Goal: Transaction & Acquisition: Purchase product/service

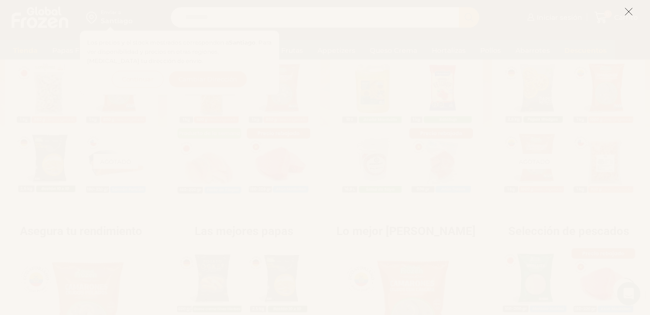
scroll to position [291, 0]
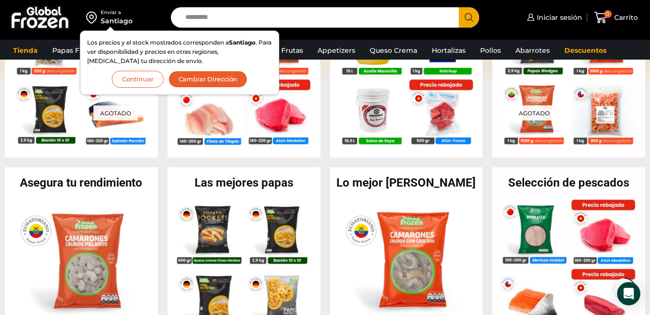
click at [137, 76] on button "Continuar" at bounding box center [138, 79] width 52 height 17
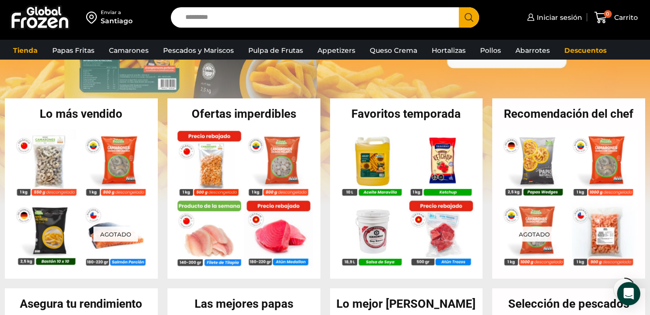
scroll to position [156, 0]
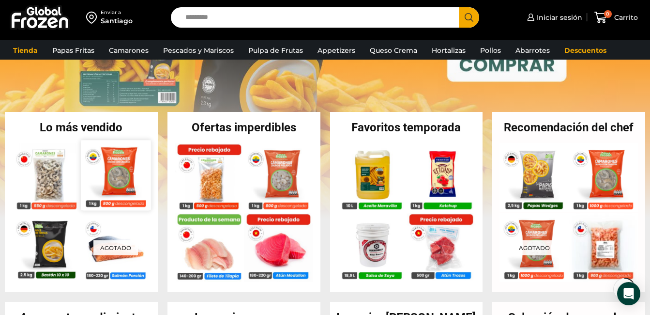
click at [130, 181] on img at bounding box center [116, 175] width 70 height 70
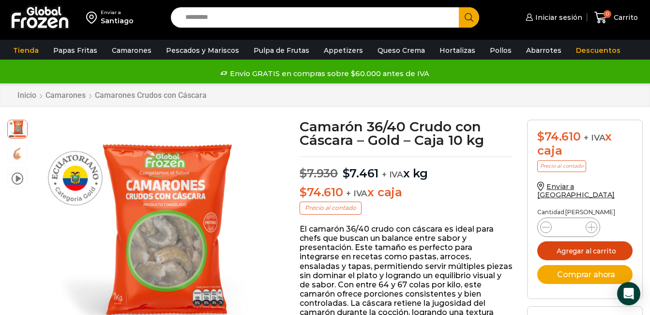
click at [575, 241] on button "Agregar al carrito" at bounding box center [585, 250] width 95 height 19
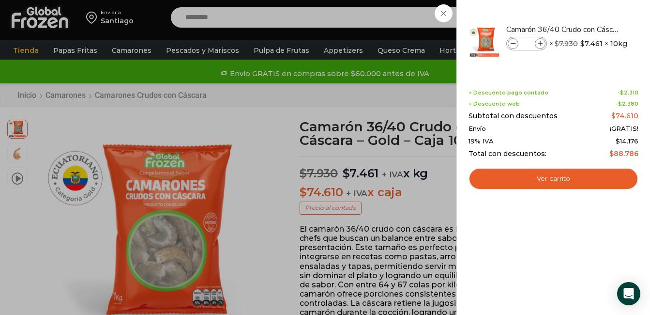
click at [592, 14] on div "1 Carrito 1 1 Shopping Cart *" at bounding box center [616, 17] width 48 height 23
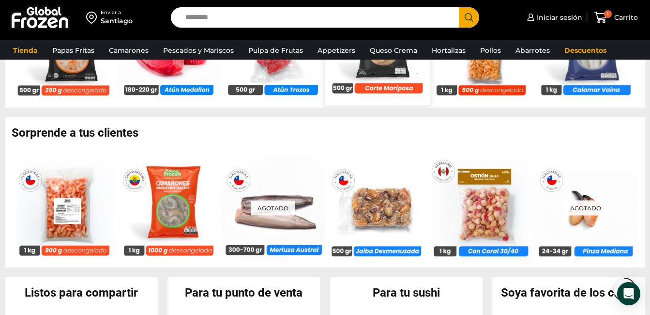
scroll to position [678, 0]
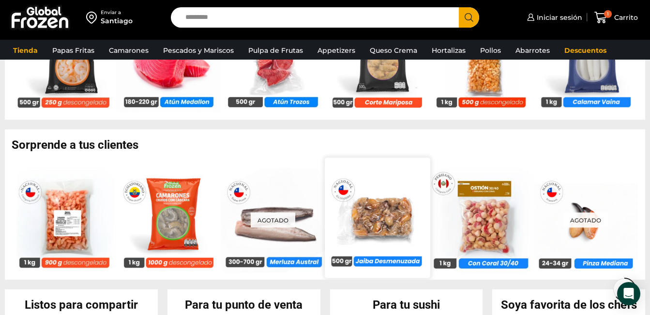
click at [380, 261] on img at bounding box center [377, 217] width 105 height 105
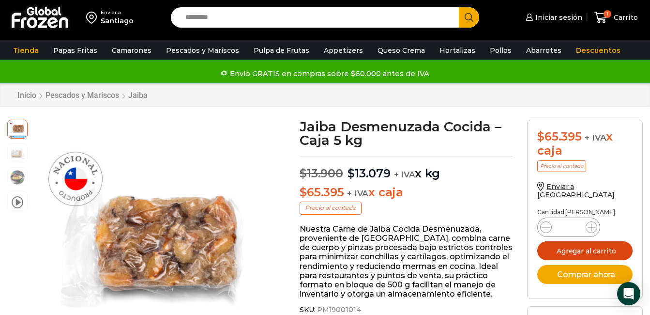
click at [577, 242] on button "Agregar al carrito" at bounding box center [585, 250] width 95 height 19
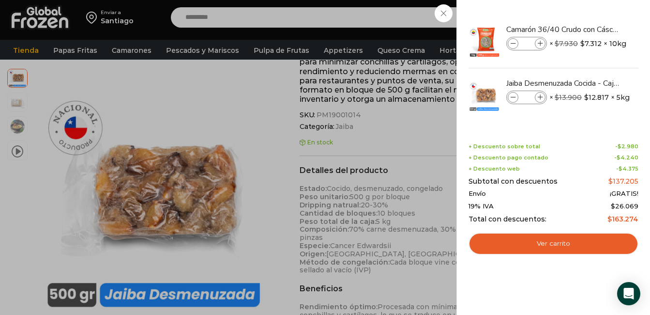
scroll to position [243, 0]
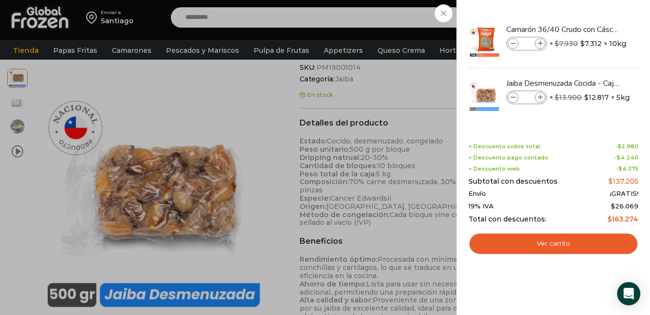
click at [592, 29] on div "2 Carrito 2 2 Shopping Cart *" at bounding box center [616, 17] width 48 height 23
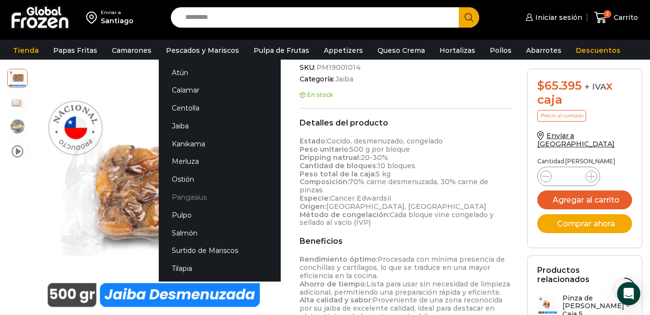
click at [187, 196] on link "Pangasius" at bounding box center [220, 197] width 122 height 18
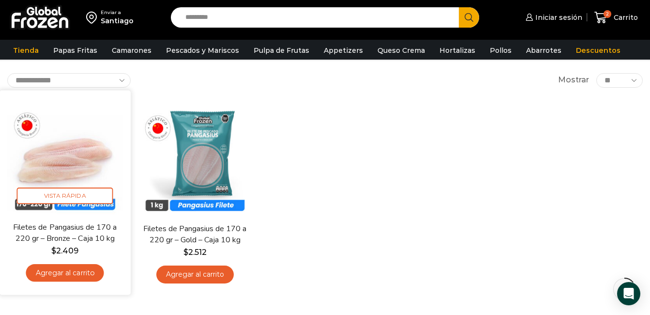
scroll to position [48, 0]
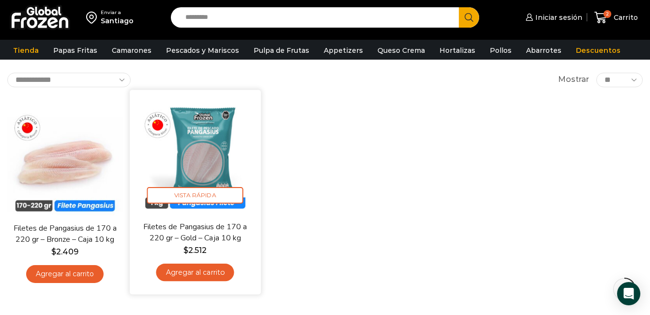
click at [186, 273] on link "Agregar al carrito" at bounding box center [195, 272] width 78 height 18
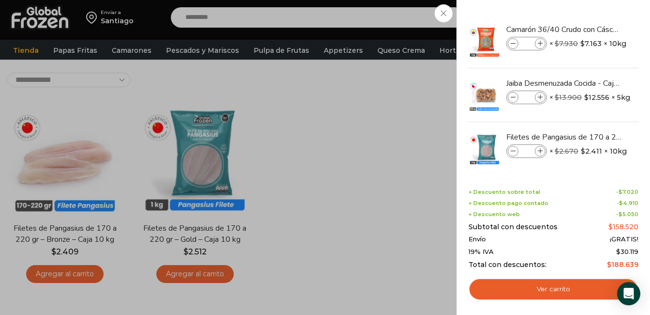
click at [592, 29] on div "3 Carrito 3 3 Shopping Cart *" at bounding box center [616, 17] width 48 height 23
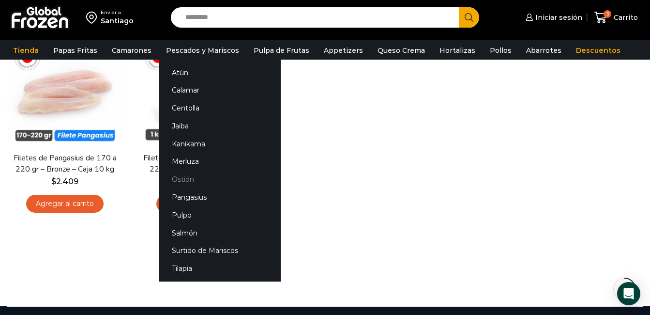
scroll to position [145, 0]
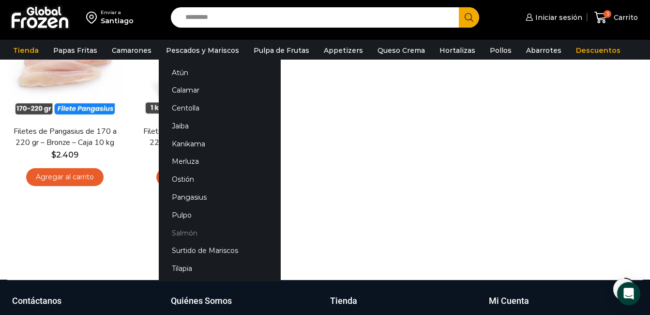
click at [172, 232] on link "Salmón" at bounding box center [220, 233] width 122 height 18
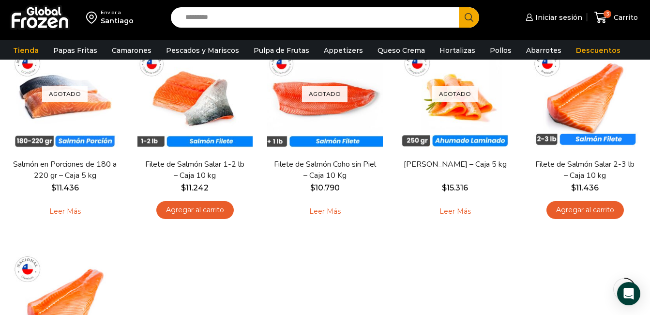
scroll to position [48, 0]
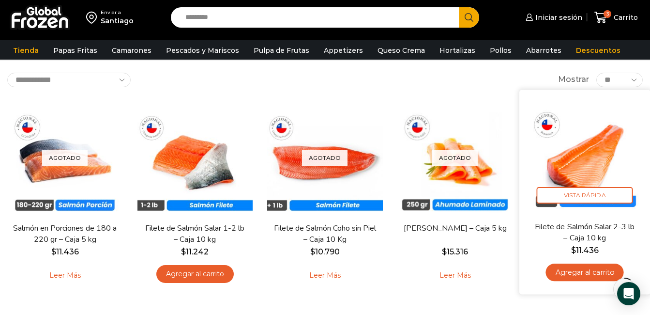
click at [588, 274] on link "Agregar al carrito" at bounding box center [585, 272] width 78 height 18
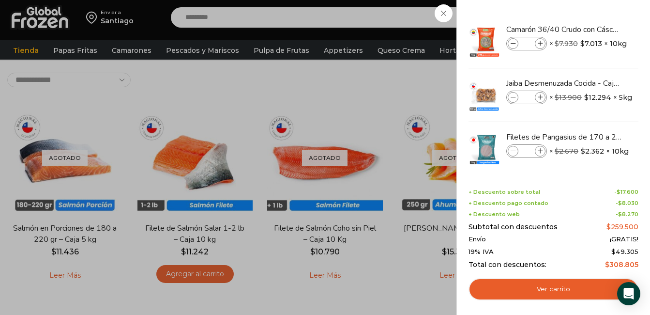
click at [592, 29] on div "4 Carrito 4 4 Shopping Cart *" at bounding box center [616, 17] width 48 height 23
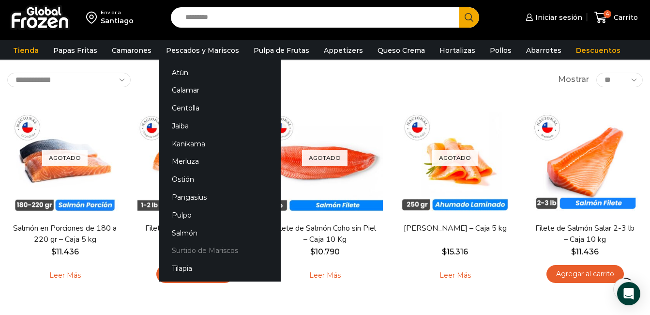
click at [199, 252] on link "Surtido de Mariscos" at bounding box center [220, 251] width 122 height 18
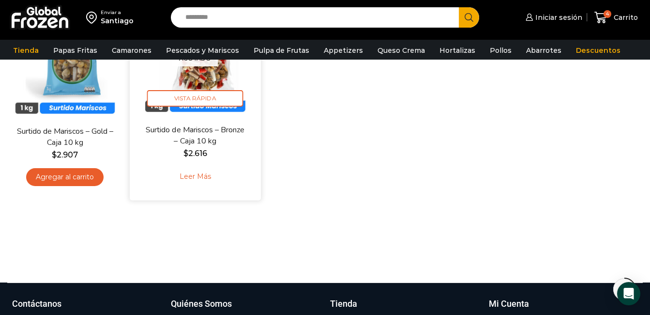
scroll to position [97, 0]
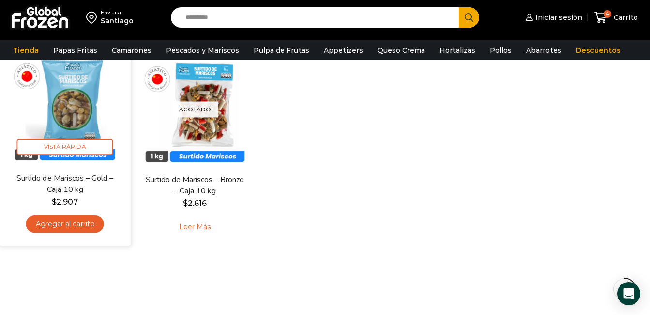
click at [51, 224] on link "Agregar al carrito" at bounding box center [65, 224] width 78 height 18
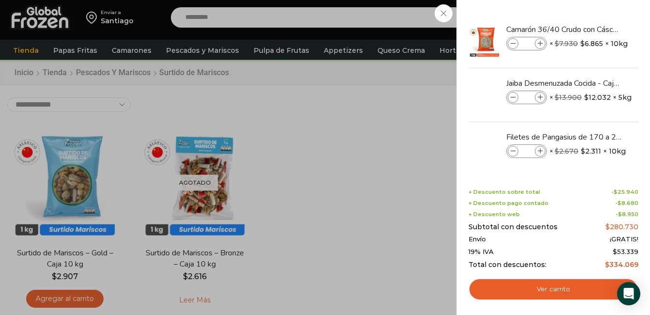
scroll to position [0, 0]
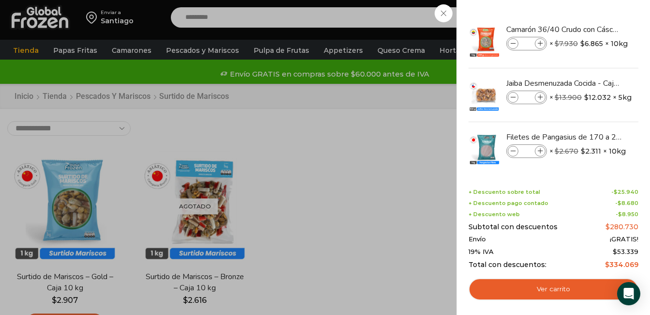
click at [592, 29] on div "5 [GEOGRAPHIC_DATA] 5 5 Shopping Cart *" at bounding box center [616, 17] width 48 height 23
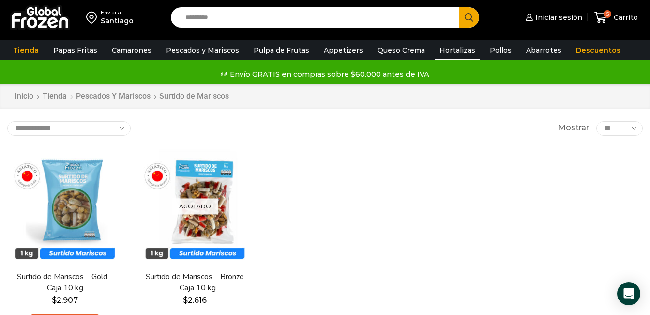
click at [447, 48] on link "Hortalizas" at bounding box center [458, 50] width 46 height 18
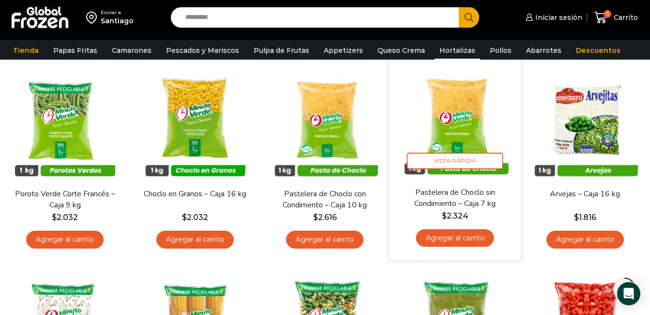
scroll to position [97, 0]
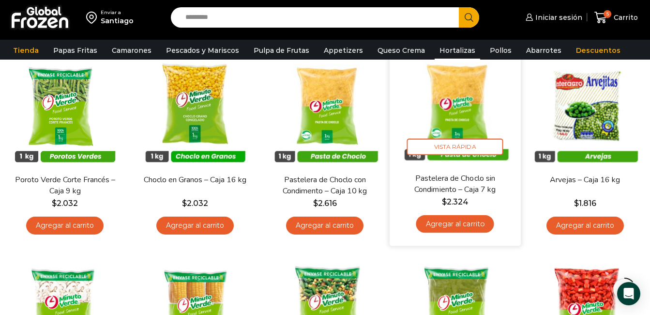
click at [450, 226] on link "Agregar al carrito" at bounding box center [456, 224] width 78 height 18
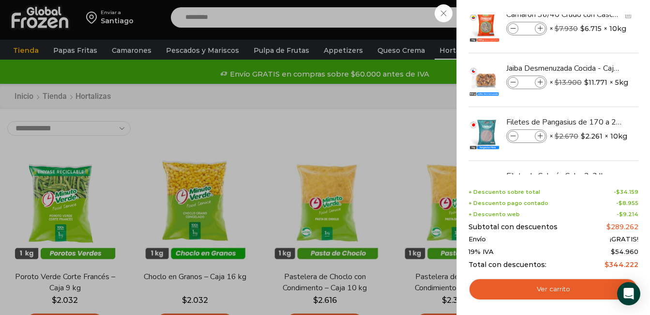
scroll to position [0, 0]
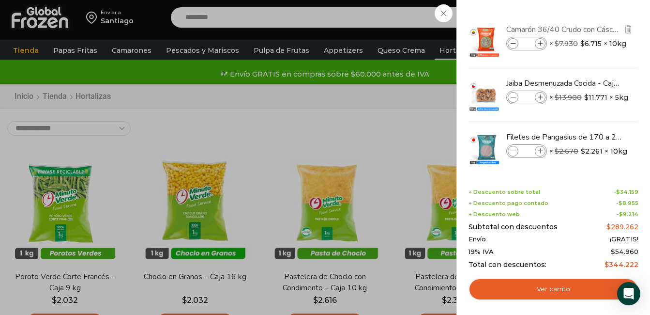
click at [583, 31] on link "Camarón 36/40 Crudo con Cáscara - Gold - Caja 10 kg" at bounding box center [564, 29] width 115 height 11
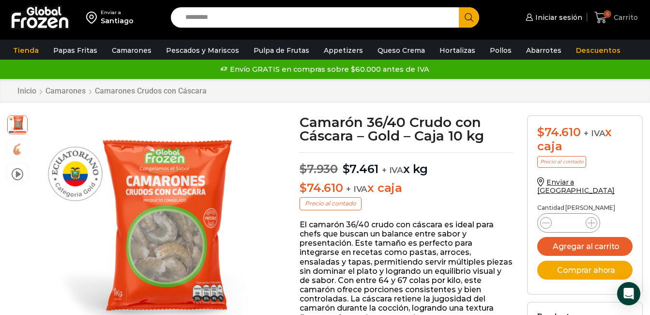
click at [604, 19] on icon at bounding box center [601, 17] width 13 height 13
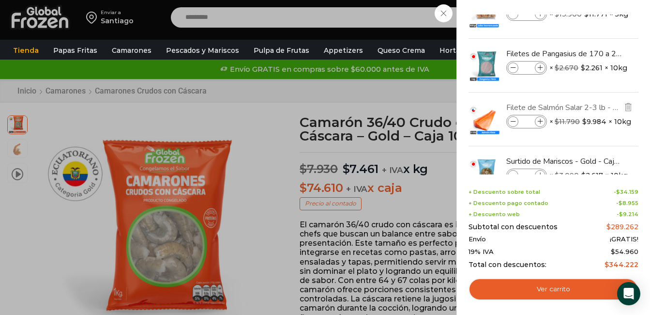
scroll to position [97, 0]
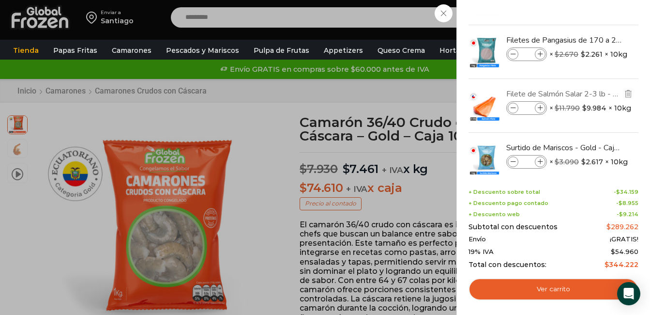
click at [578, 96] on link "Filete de Salmón Salar 2-3 lb - Caja 10 kg" at bounding box center [564, 94] width 115 height 11
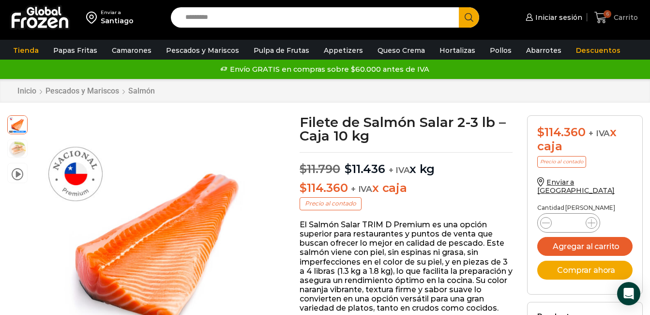
click at [625, 18] on span "Carrito" at bounding box center [625, 18] width 27 height 10
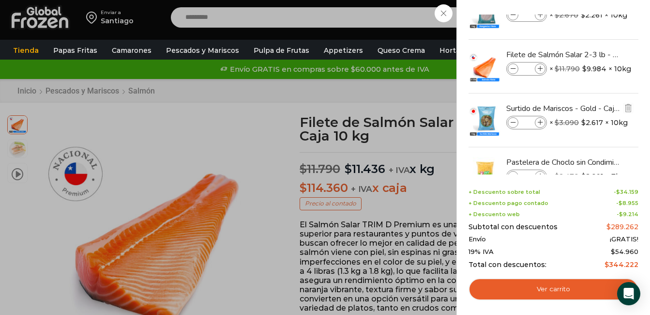
scroll to position [121, 0]
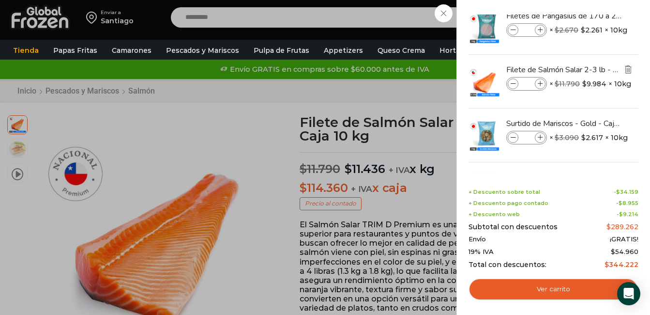
click at [627, 71] on img "Eliminar Filete de Salmón Salar 2-3 lb - Caja 10 kg del carrito" at bounding box center [628, 69] width 9 height 9
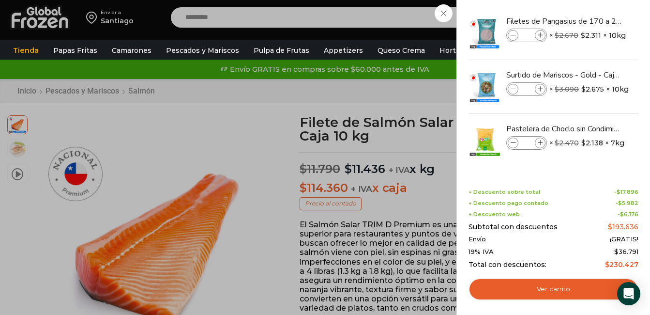
scroll to position [116, 0]
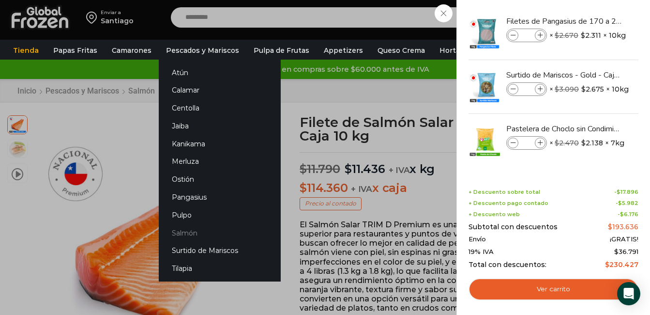
click at [183, 235] on link "Salmón" at bounding box center [220, 233] width 122 height 18
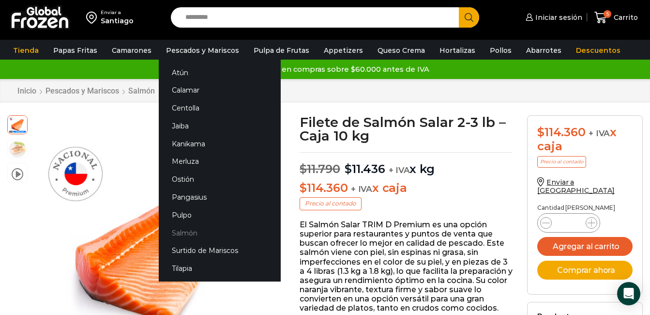
click at [180, 232] on link "Salmón" at bounding box center [220, 233] width 122 height 18
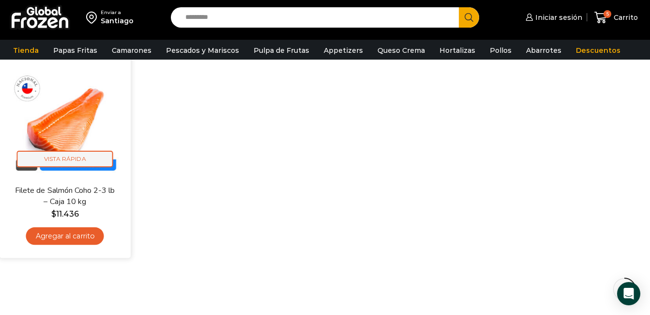
scroll to position [291, 0]
click at [65, 158] on span "Vista Rápida" at bounding box center [65, 158] width 96 height 17
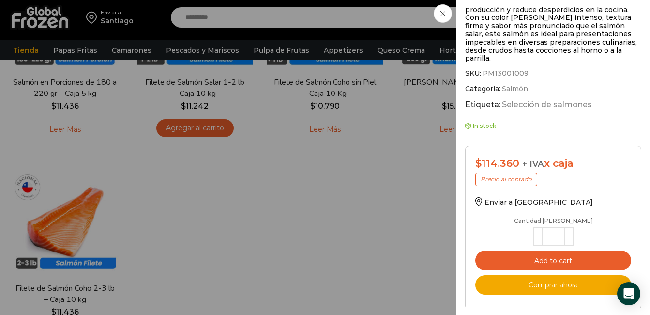
scroll to position [194, 0]
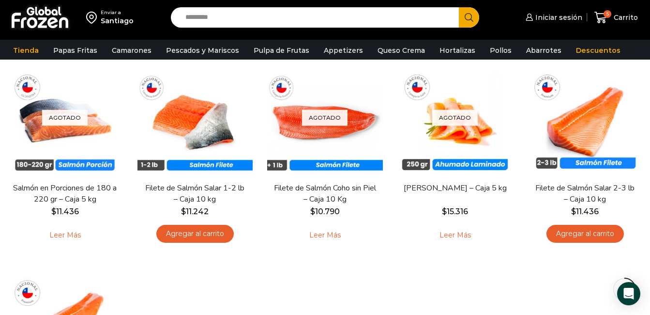
scroll to position [48, 0]
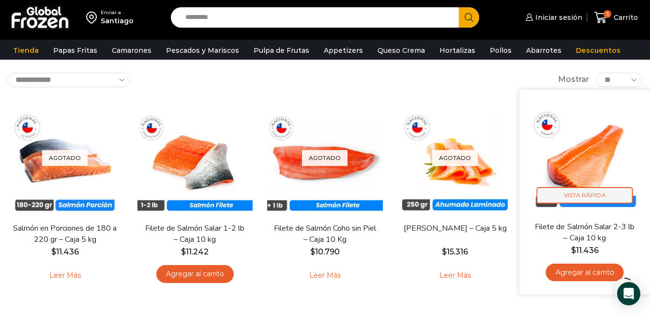
click at [582, 197] on span "Vista Rápida" at bounding box center [585, 194] width 96 height 17
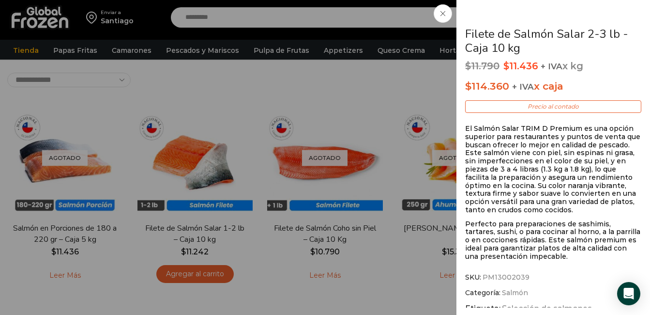
scroll to position [339, 0]
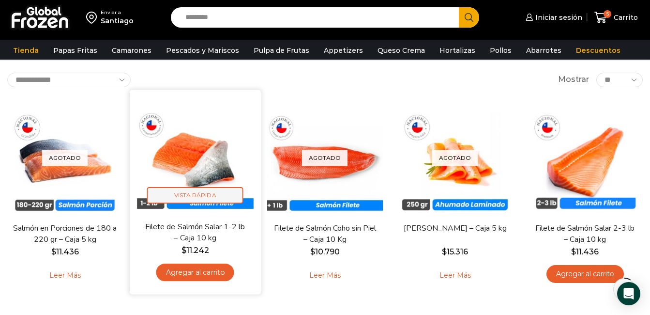
click at [204, 196] on span "Vista Rápida" at bounding box center [195, 194] width 96 height 17
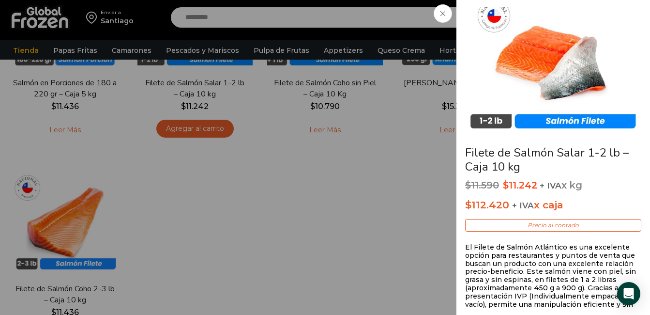
scroll to position [0, 0]
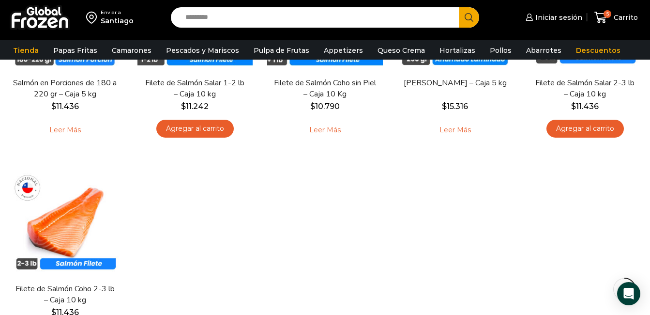
click at [201, 130] on link "Agregar al carrito" at bounding box center [194, 129] width 77 height 18
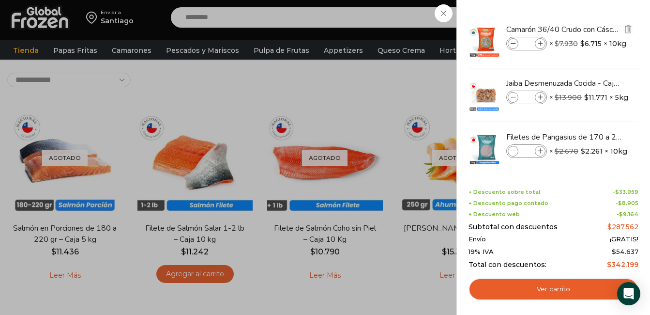
click at [487, 37] on img at bounding box center [485, 41] width 34 height 34
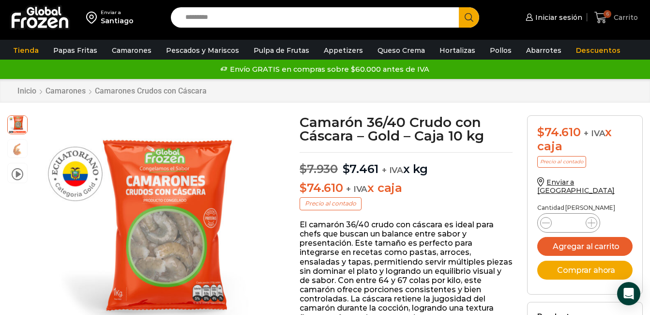
click at [610, 19] on span "6" at bounding box center [603, 17] width 17 height 13
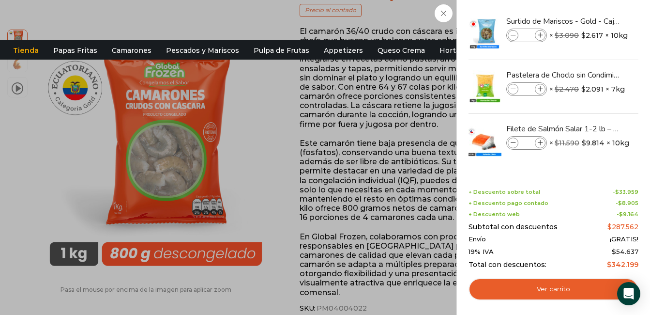
scroll to position [242, 0]
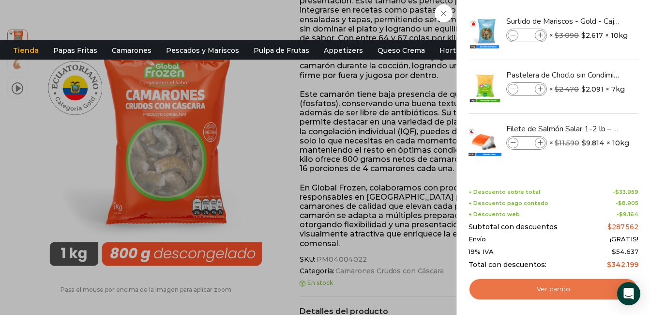
click at [558, 290] on link "Ver carrito" at bounding box center [554, 289] width 170 height 22
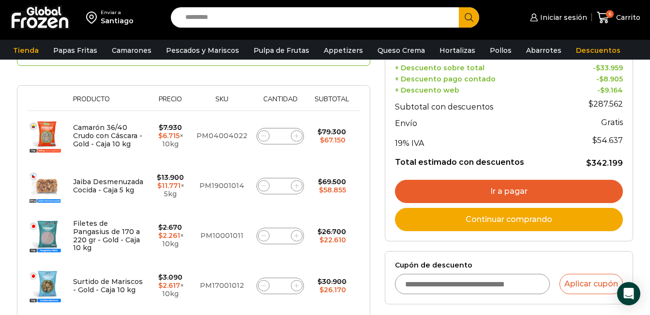
scroll to position [145, 0]
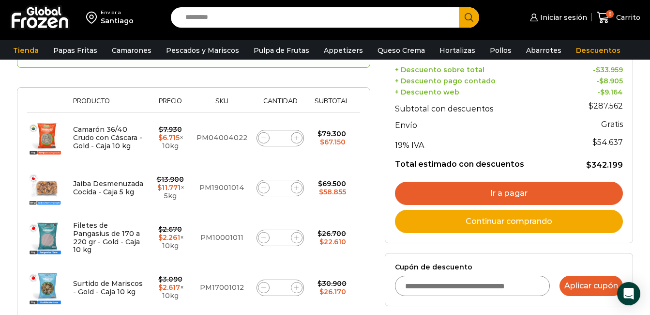
click at [589, 283] on button "Aplicar cupón" at bounding box center [591, 286] width 63 height 20
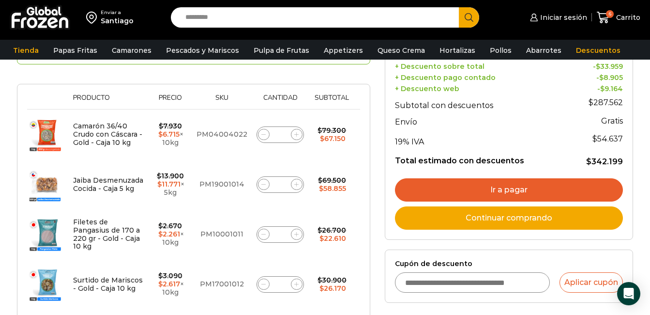
scroll to position [145, 0]
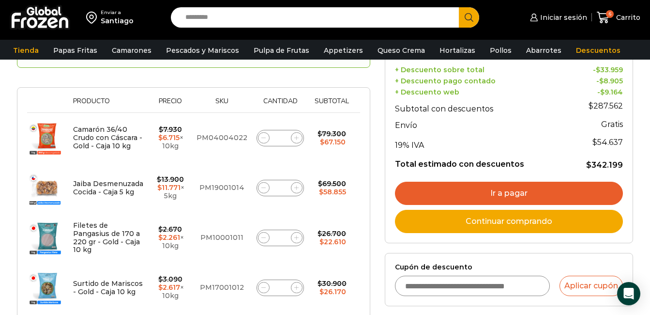
click at [505, 194] on link "Ir a pagar" at bounding box center [509, 193] width 228 height 23
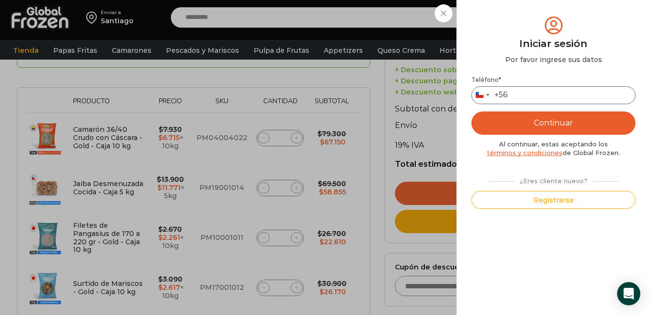
click at [516, 97] on input "Teléfono *" at bounding box center [554, 95] width 164 height 18
type input "*********"
click at [534, 123] on button "Continuar" at bounding box center [554, 122] width 164 height 23
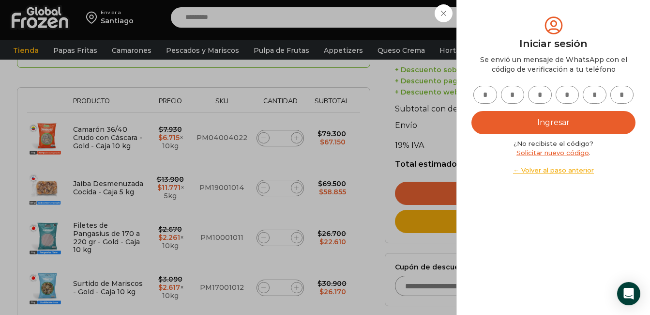
click at [490, 94] on input "text" at bounding box center [486, 95] width 24 height 18
type input "*"
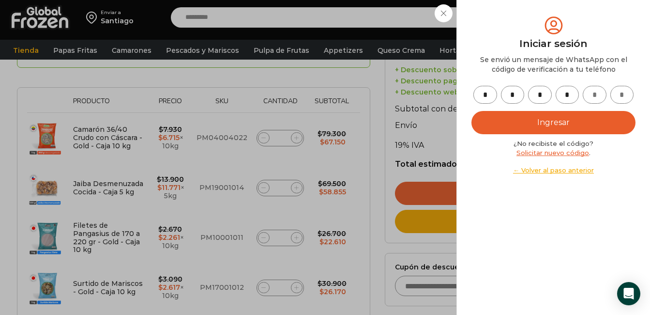
type input "*"
click at [550, 121] on button "Ingresar" at bounding box center [554, 122] width 164 height 23
click at [552, 123] on button "Ingresar" at bounding box center [554, 122] width 164 height 23
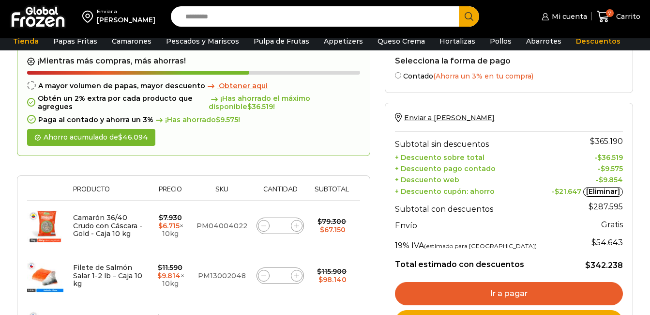
scroll to position [97, 0]
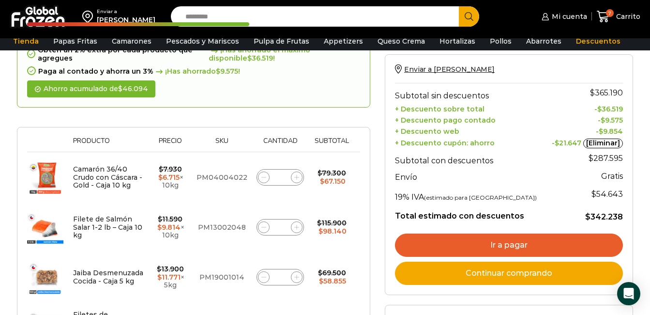
click at [499, 244] on link "Ir a pagar" at bounding box center [509, 244] width 228 height 23
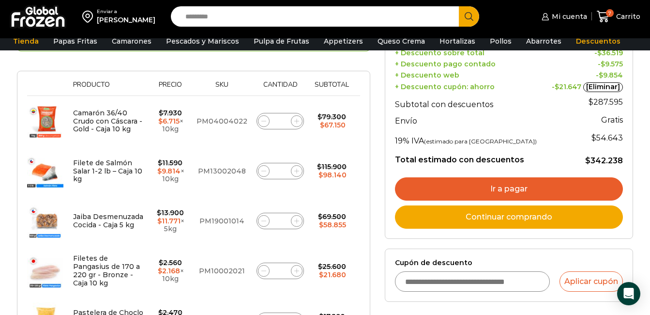
scroll to position [145, 0]
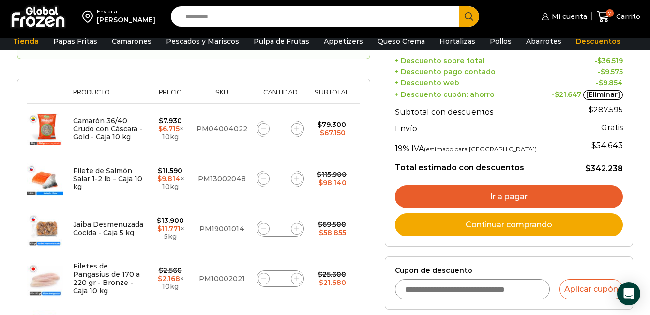
click at [487, 196] on link "Ir a pagar" at bounding box center [509, 196] width 228 height 23
click at [513, 196] on link "Ir a pagar" at bounding box center [509, 196] width 228 height 23
click at [499, 199] on link "Ir a pagar" at bounding box center [509, 196] width 228 height 23
click at [511, 196] on link "Ir a pagar" at bounding box center [509, 196] width 228 height 23
click at [561, 198] on link "Ir a pagar" at bounding box center [509, 196] width 228 height 23
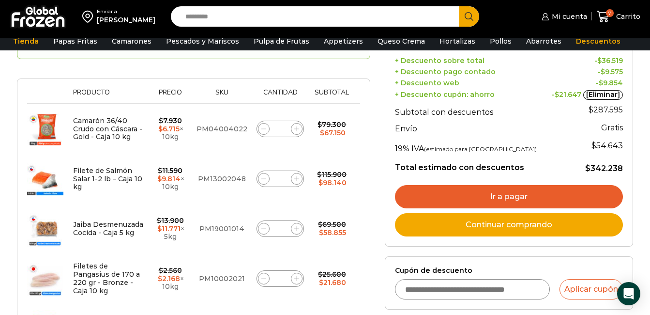
click at [517, 200] on link "Ir a pagar" at bounding box center [509, 196] width 228 height 23
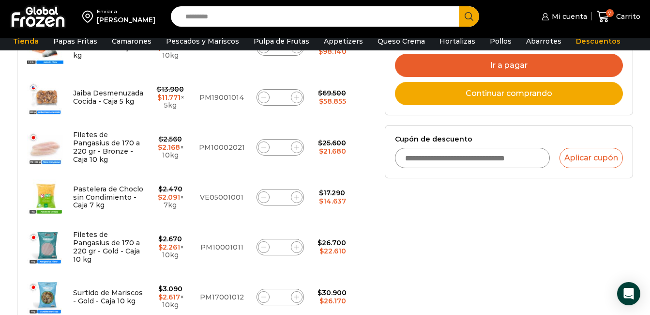
scroll to position [291, 0]
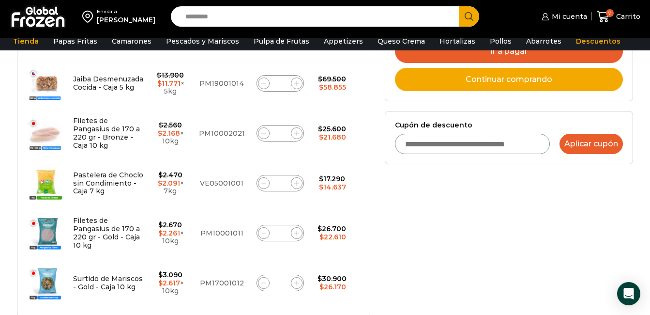
click at [576, 144] on button "Aplicar cupón" at bounding box center [591, 144] width 63 height 20
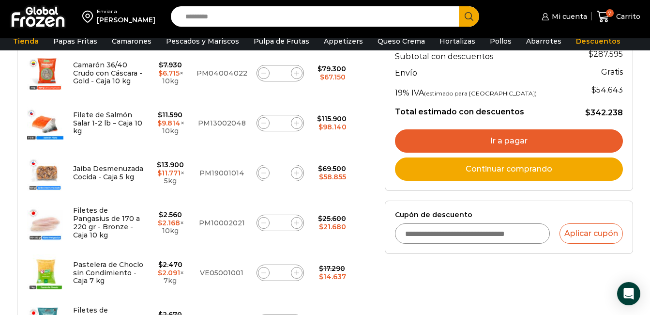
scroll to position [194, 0]
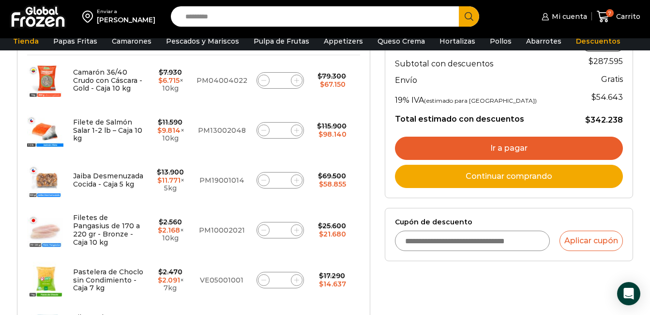
click at [523, 150] on link "Ir a pagar" at bounding box center [509, 148] width 228 height 23
click at [483, 148] on link "Ir a pagar" at bounding box center [509, 148] width 228 height 23
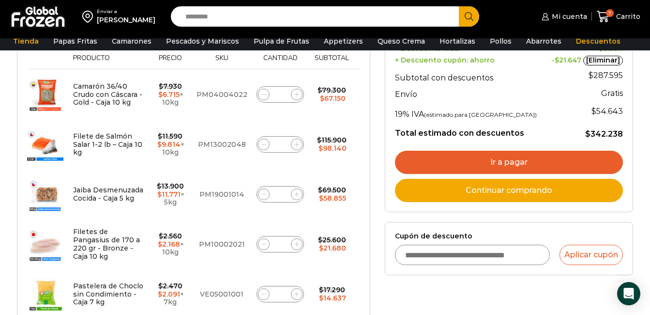
scroll to position [145, 0]
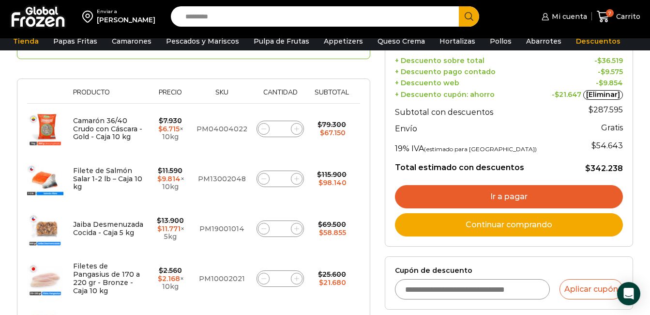
click at [506, 195] on link "Ir a pagar" at bounding box center [509, 196] width 228 height 23
click at [566, 14] on span "Mi cuenta" at bounding box center [569, 17] width 38 height 10
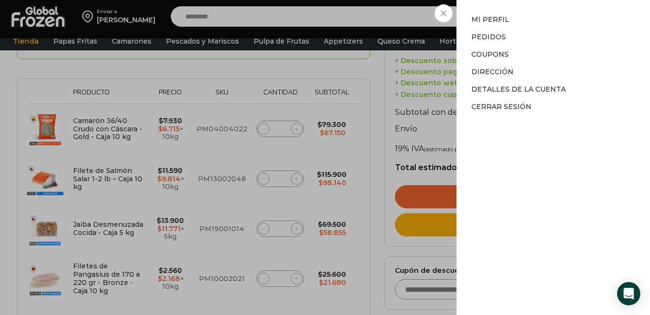
click at [540, 26] on div "Mi cuenta Mi cuenta Mi perfil Pedidos Descargas Coupons Dirección Detalles de l…" at bounding box center [563, 16] width 47 height 19
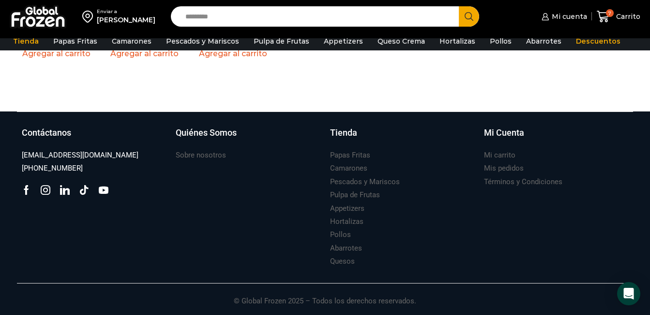
scroll to position [735, 0]
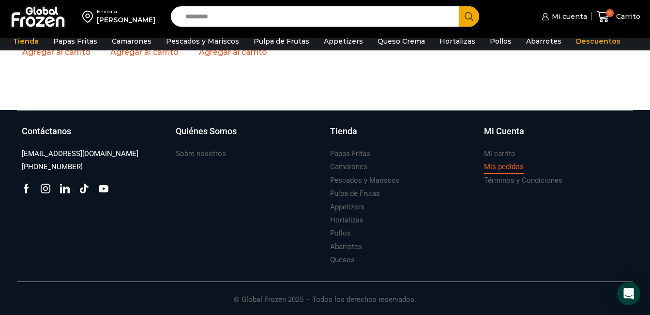
click at [489, 167] on h3 "Mis pedidos" at bounding box center [504, 167] width 40 height 10
click at [491, 168] on h3 "Mis pedidos" at bounding box center [504, 167] width 40 height 10
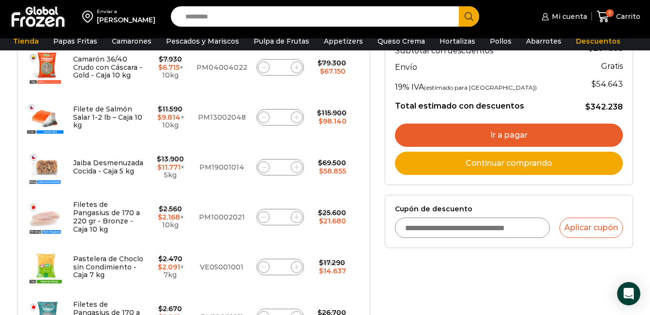
scroll to position [154, 0]
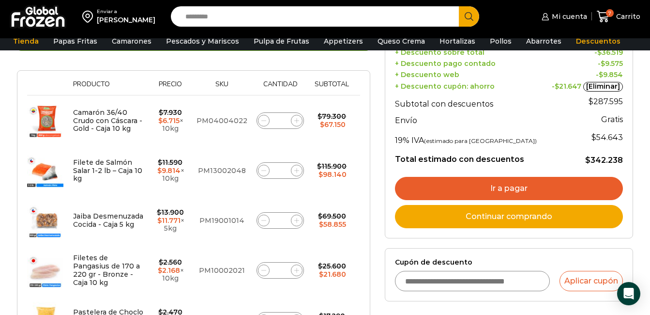
click at [498, 187] on link "Ir a pagar" at bounding box center [509, 188] width 228 height 23
click at [612, 85] on link "[Eliminar]" at bounding box center [604, 87] width 40 height 10
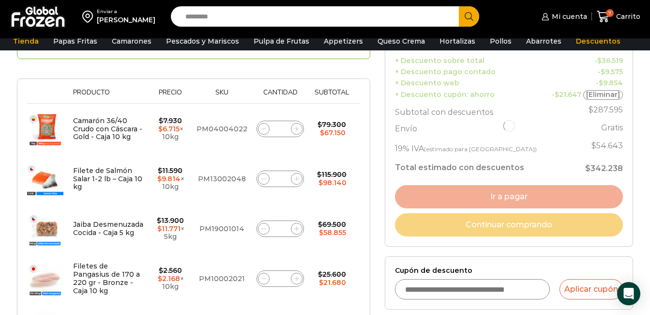
scroll to position [97, 0]
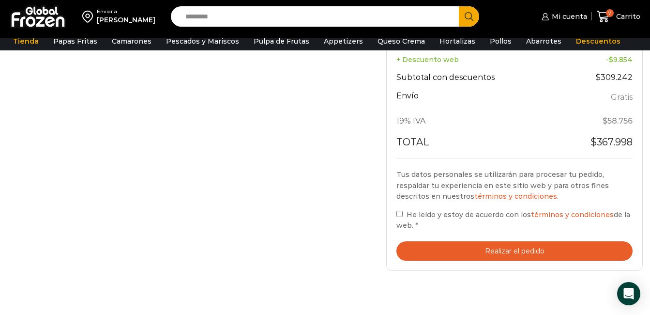
scroll to position [581, 0]
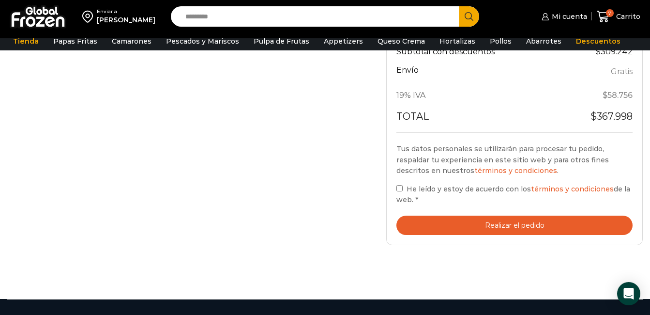
click at [499, 223] on button "Realizar el pedido" at bounding box center [515, 226] width 236 height 20
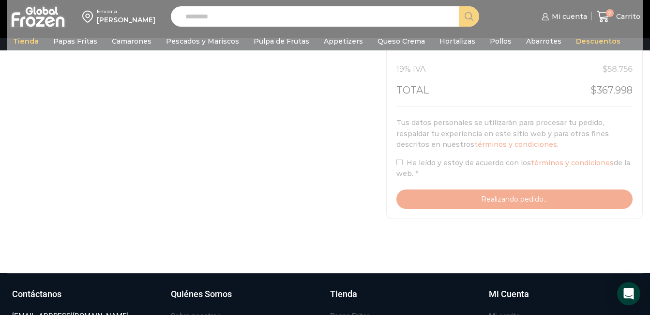
scroll to position [630, 0]
